Goal: Task Accomplishment & Management: Manage account settings

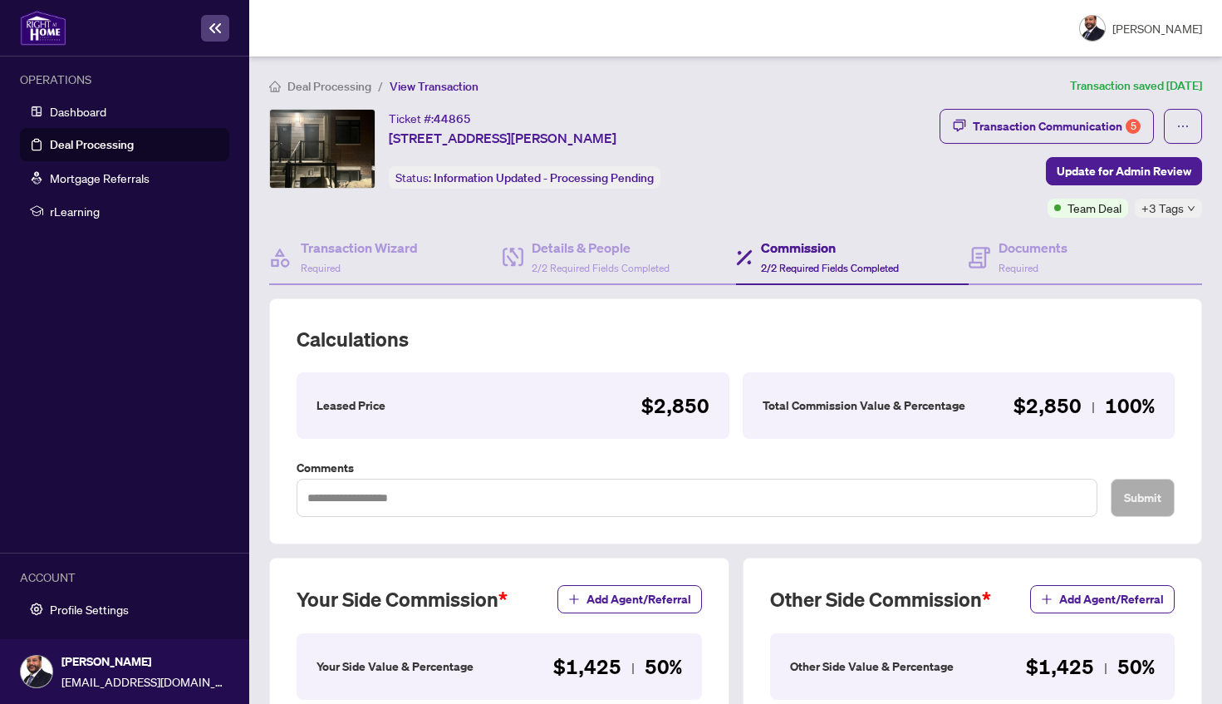
click at [110, 146] on link "Deal Processing" at bounding box center [92, 144] width 84 height 15
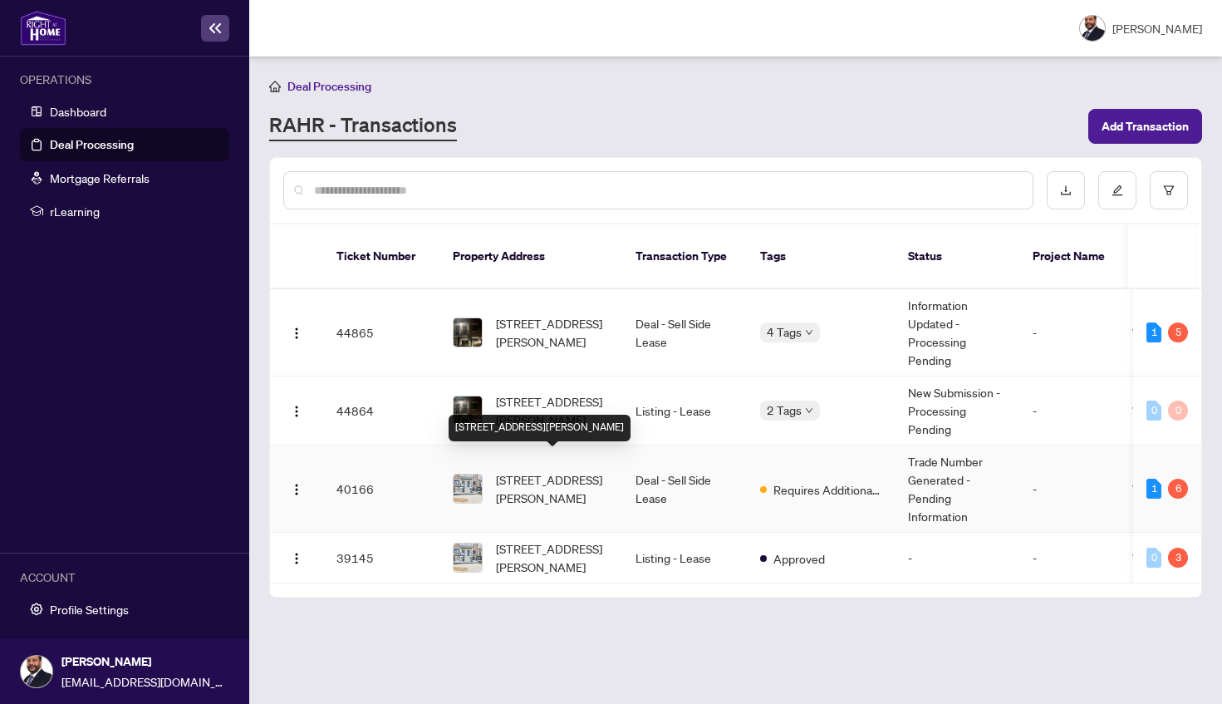
click at [565, 470] on span "[STREET_ADDRESS][PERSON_NAME]" at bounding box center [552, 488] width 113 height 37
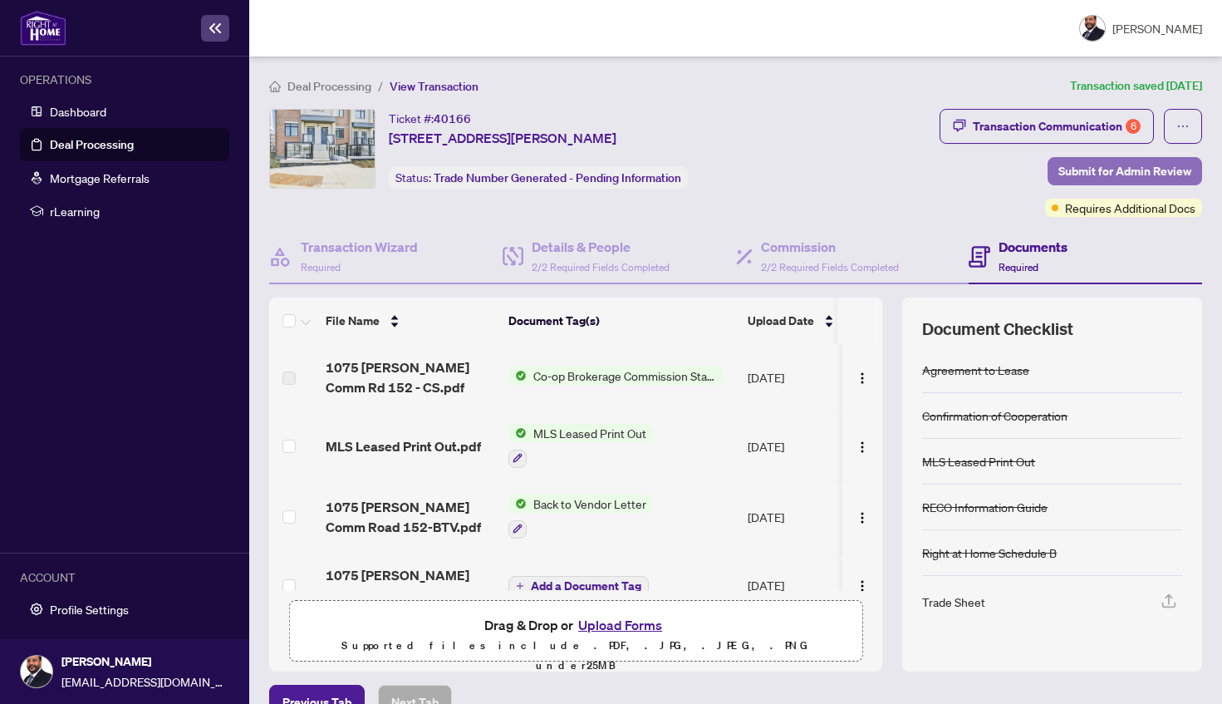
click at [1120, 175] on span "Submit for Admin Review" at bounding box center [1124, 171] width 133 height 27
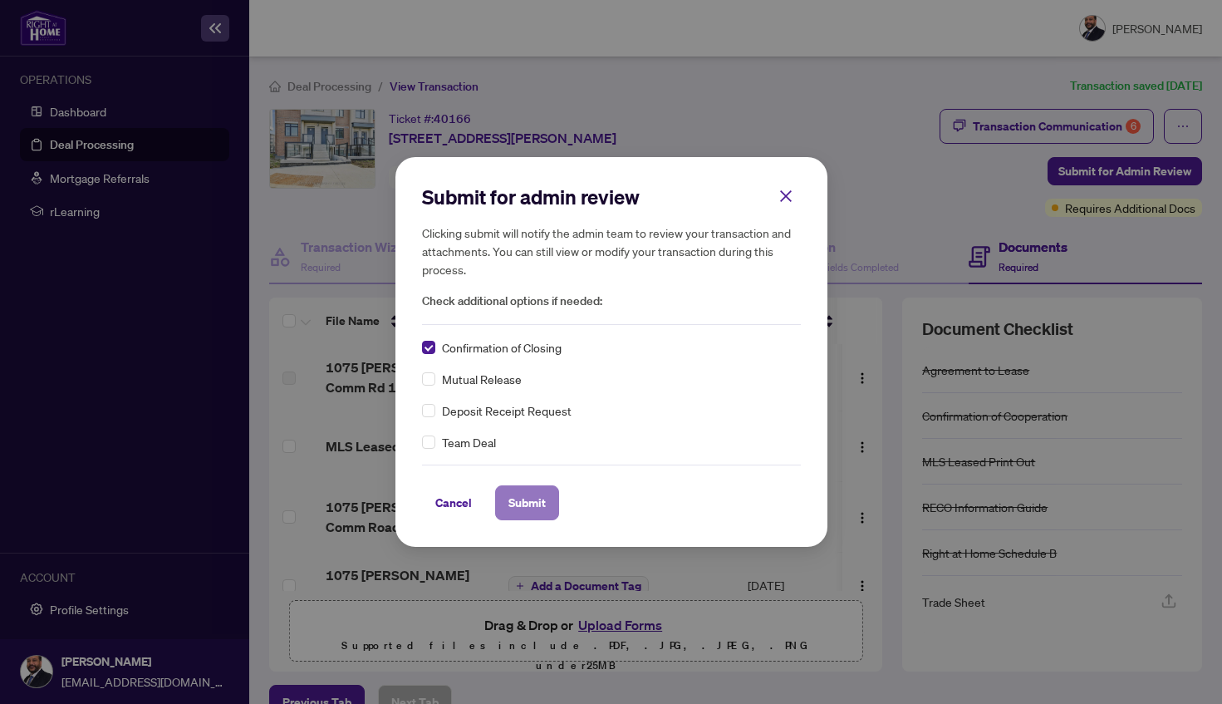
click at [527, 496] on span "Submit" at bounding box center [526, 502] width 37 height 27
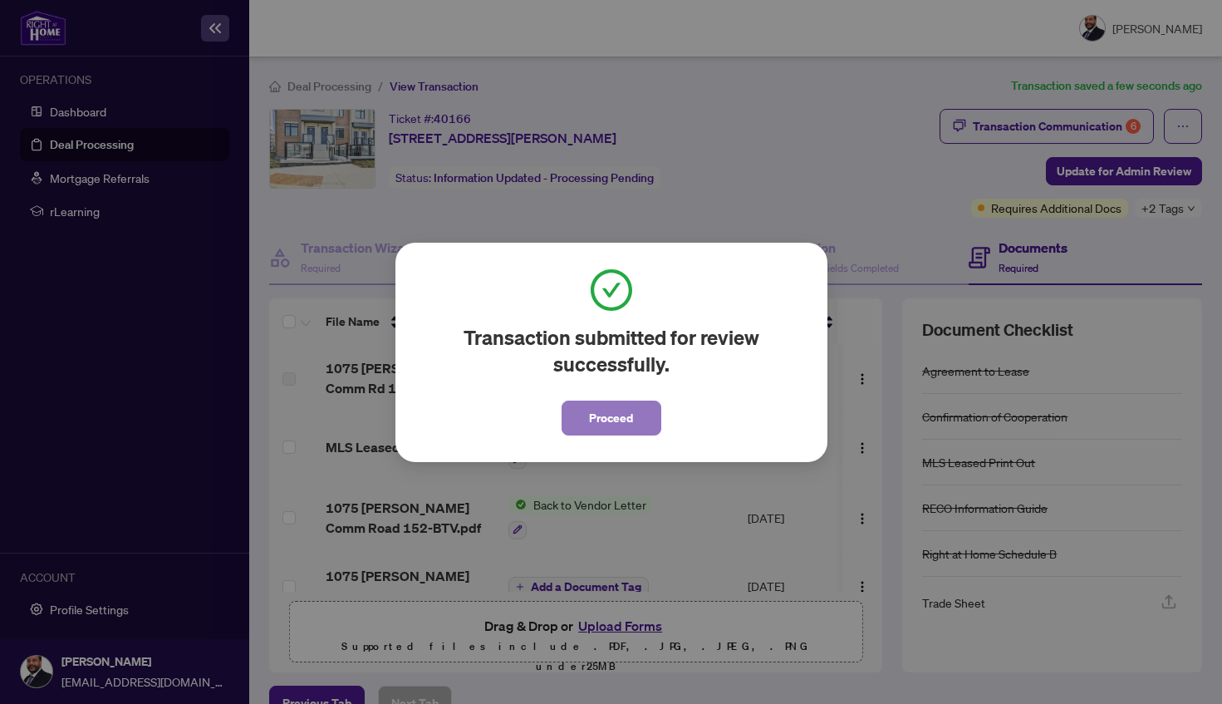
click at [601, 414] on span "Proceed" at bounding box center [611, 418] width 44 height 27
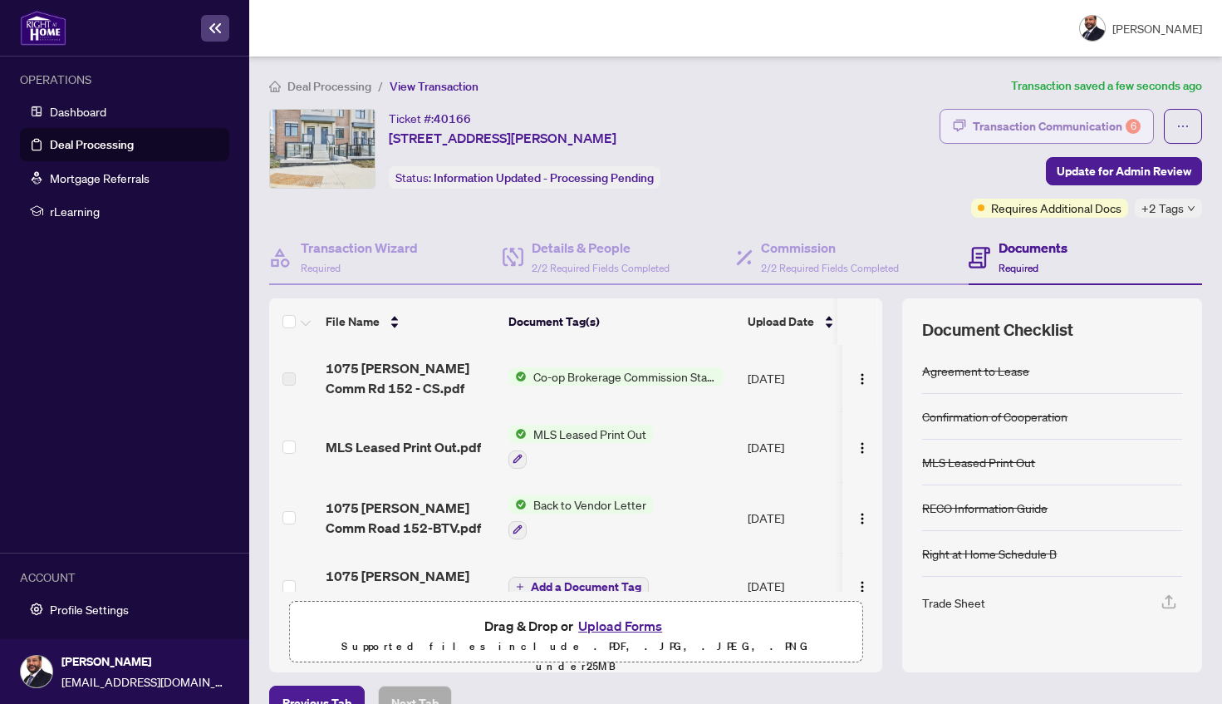
click at [1041, 115] on div "Transaction Communication 6" at bounding box center [1057, 126] width 168 height 27
type textarea "**********"
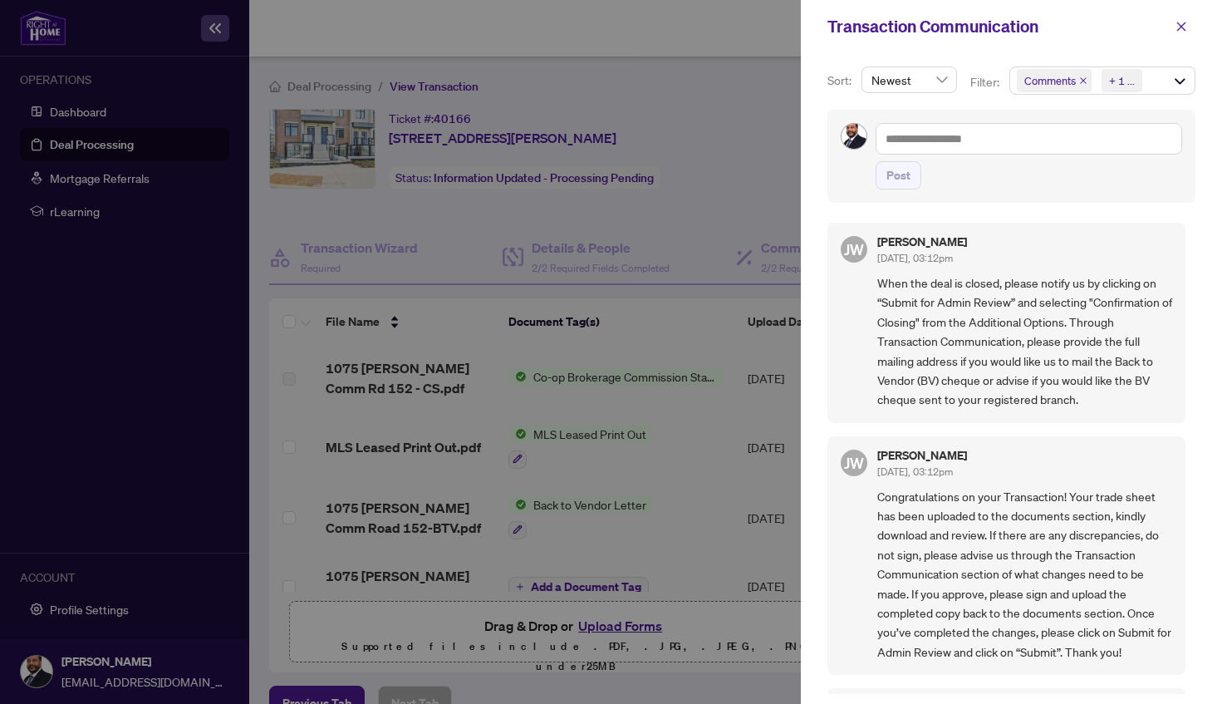
click at [728, 235] on div at bounding box center [611, 352] width 1222 height 704
click at [1175, 27] on icon "close" at bounding box center [1181, 27] width 12 height 12
